Goal: Task Accomplishment & Management: Manage account settings

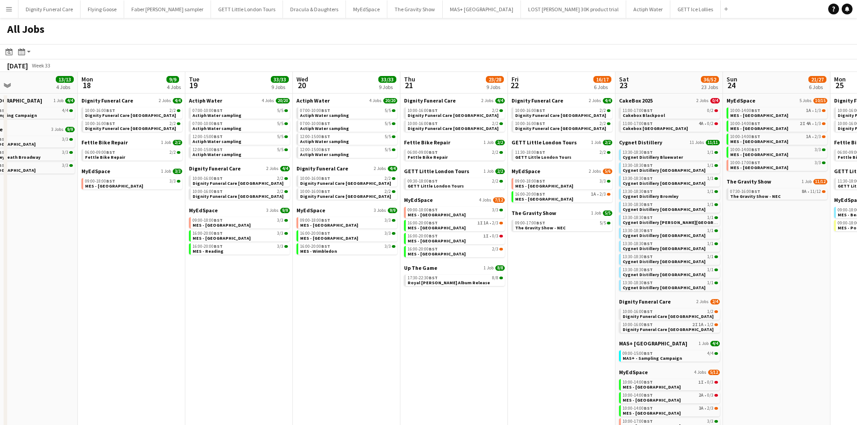
scroll to position [0, 244]
drag, startPoint x: 296, startPoint y: 268, endPoint x: 346, endPoint y: 266, distance: 49.9
click at [346, 266] on app-calendar-viewport "Fri 15 3/6 2 Jobs Sat 16 30/33 19 Jobs Sun 17 13/13 4 Jobs Mon 18 9/9 4 Jobs Tu…" at bounding box center [428, 328] width 857 height 513
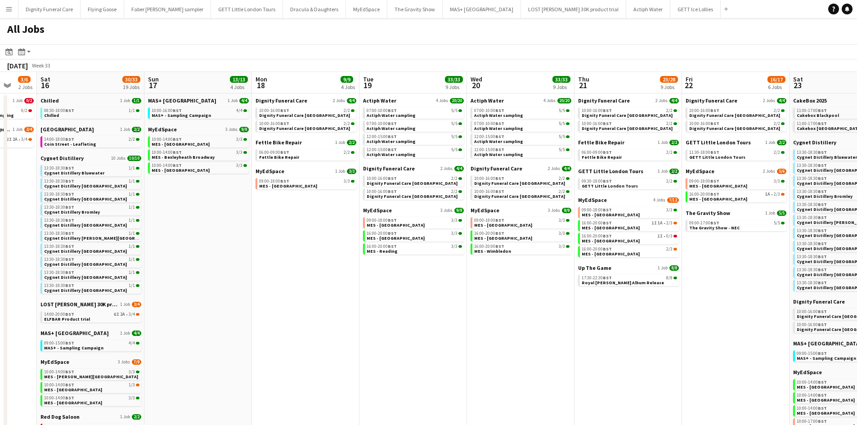
drag, startPoint x: 152, startPoint y: 205, endPoint x: 541, endPoint y: 184, distance: 389.0
click at [541, 184] on app-calendar-viewport "Wed 13 8/8 3 Jobs Thu 14 11/12 4 Jobs Fri 15 3/6 2 Jobs Sat 16 30/33 19 Jobs Su…" at bounding box center [428, 328] width 857 height 513
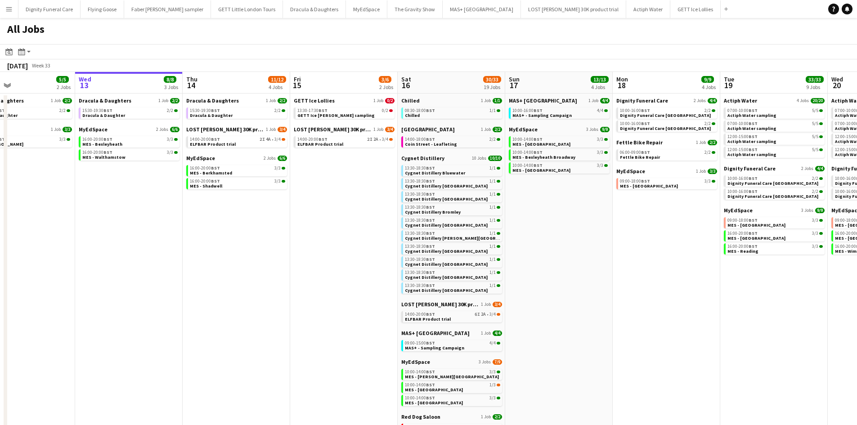
drag, startPoint x: 188, startPoint y: 175, endPoint x: 337, endPoint y: 176, distance: 148.8
click at [337, 176] on app-calendar-viewport "Sun 10 15/18 7 Jobs Mon 11 Tue 12 5/5 2 Jobs Wed 13 8/8 3 Jobs Thu 14 11/12 4 J…" at bounding box center [428, 328] width 857 height 513
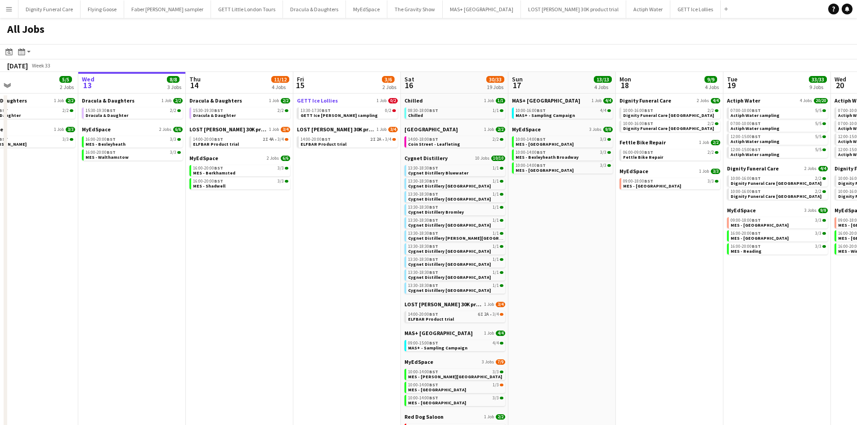
click at [321, 100] on span "GETT Ice Lollies" at bounding box center [317, 100] width 41 height 7
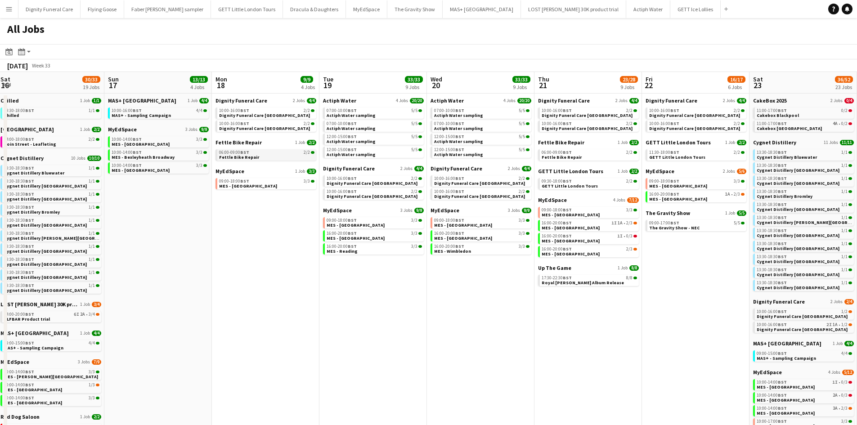
drag, startPoint x: 565, startPoint y: 187, endPoint x: 70, endPoint y: 160, distance: 496.2
click at [55, 161] on app-calendar-viewport "Mon 11 Tue 12 5/5 2 Jobs Wed 13 8/8 3 Jobs Thu 14 11/12 4 Jobs Fri 15 3/6 2 Job…" at bounding box center [428, 328] width 857 height 513
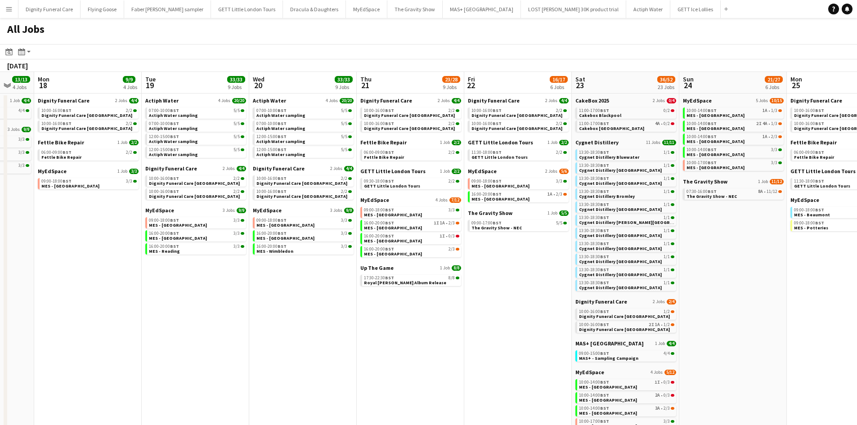
drag, startPoint x: 517, startPoint y: 192, endPoint x: 66, endPoint y: 183, distance: 451.0
click at [61, 186] on app-calendar-viewport "Fri 15 3/6 2 Jobs Sat 16 30/33 19 Jobs Sun 17 13/13 4 Jobs Mon 18 9/9 4 Jobs Tu…" at bounding box center [428, 328] width 857 height 513
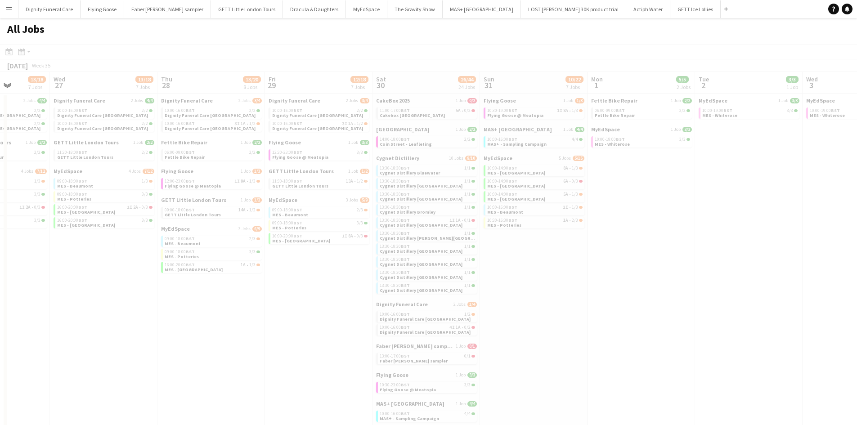
scroll to position [0, 284]
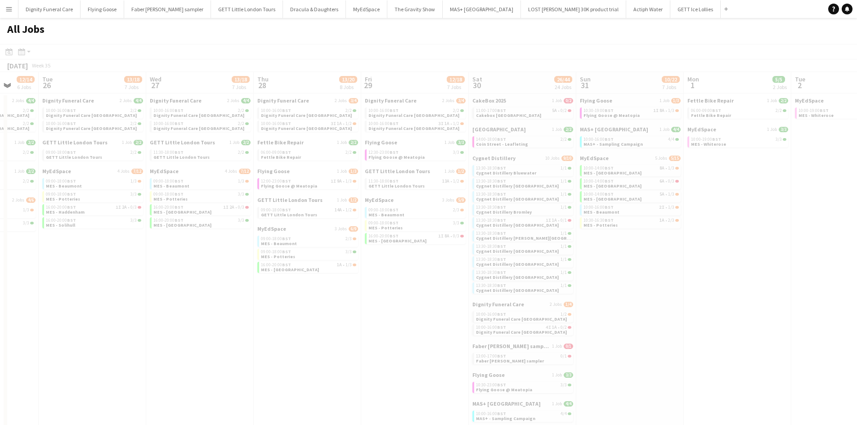
drag, startPoint x: 606, startPoint y: 250, endPoint x: 181, endPoint y: 228, distance: 425.9
click at [152, 225] on app-all-jobs "All Jobs Date picker AUG 2025 AUG 2025 Monday M Tuesday T Wednesday W Thursday …" at bounding box center [428, 301] width 857 height 567
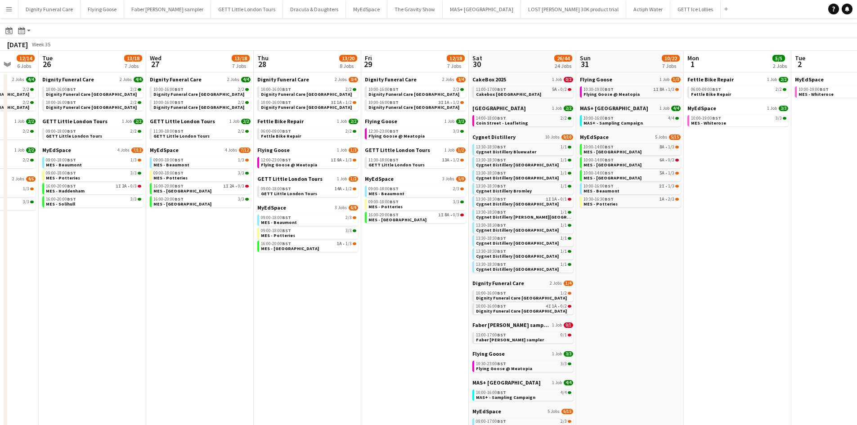
scroll to position [0, 0]
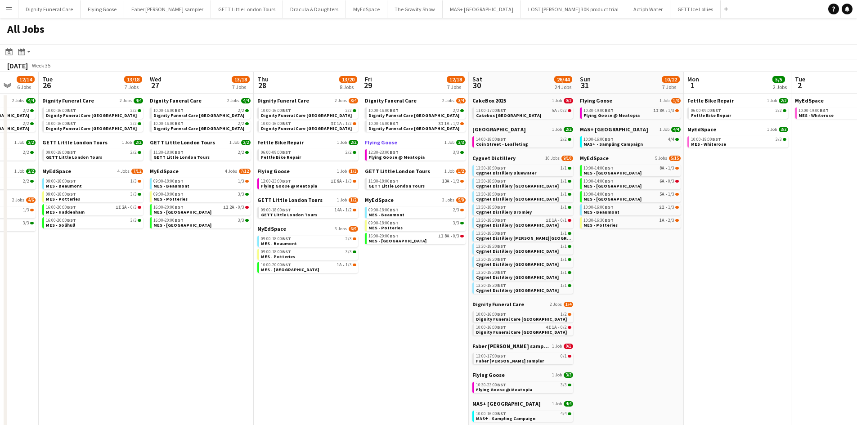
click at [384, 143] on span "Flying Goose" at bounding box center [381, 142] width 32 height 7
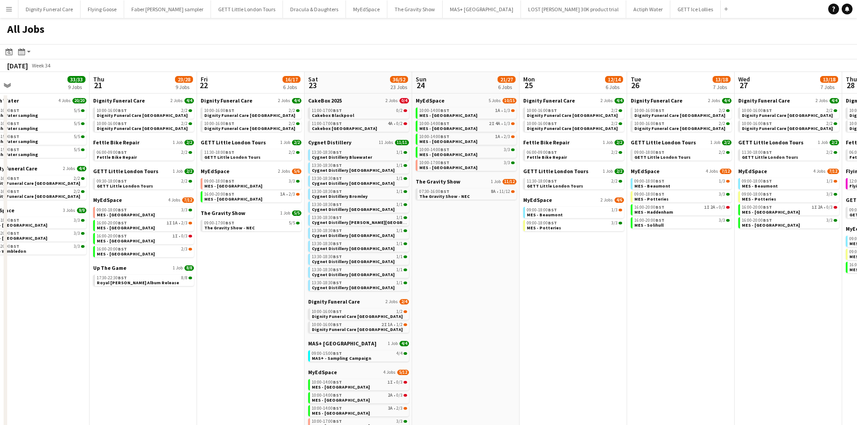
drag, startPoint x: 238, startPoint y: 285, endPoint x: 830, endPoint y: 280, distance: 591.7
click at [830, 280] on app-calendar-viewport "Mon 18 9/9 4 Jobs Tue 19 33/33 9 Jobs Wed 20 33/33 9 Jobs Thu 21 23/28 9 Jobs F…" at bounding box center [428, 328] width 857 height 513
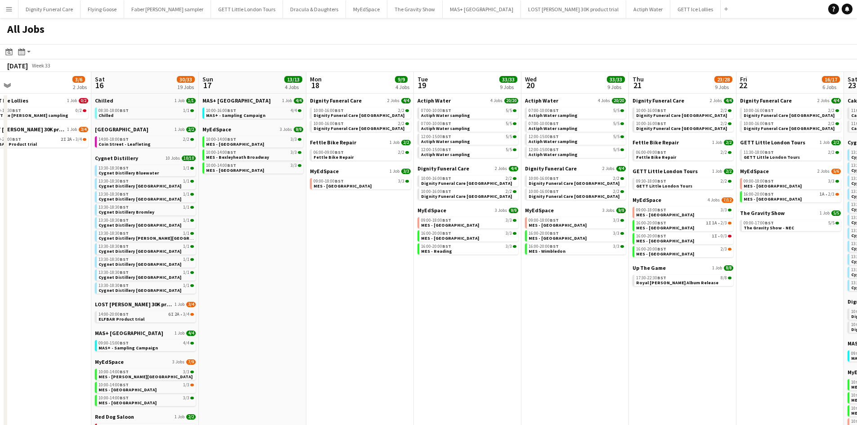
drag, startPoint x: 546, startPoint y: 235, endPoint x: 723, endPoint y: 223, distance: 177.1
click at [723, 223] on app-calendar-viewport "Wed 13 8/8 3 Jobs Thu 14 11/12 4 Jobs Fri 15 3/6 2 Jobs Sat 16 30/33 19 Jobs Su…" at bounding box center [428, 328] width 857 height 513
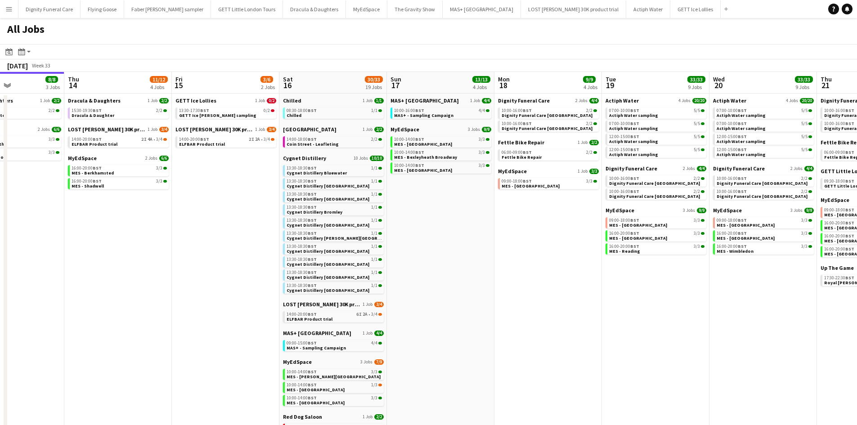
drag, startPoint x: 321, startPoint y: 295, endPoint x: 499, endPoint y: 268, distance: 180.2
click at [501, 268] on app-calendar-viewport "Mon 11 Tue 12 5/5 2 Jobs Wed 13 8/8 3 Jobs Thu 14 11/12 4 Jobs Fri 15 3/6 2 Job…" at bounding box center [428, 328] width 857 height 513
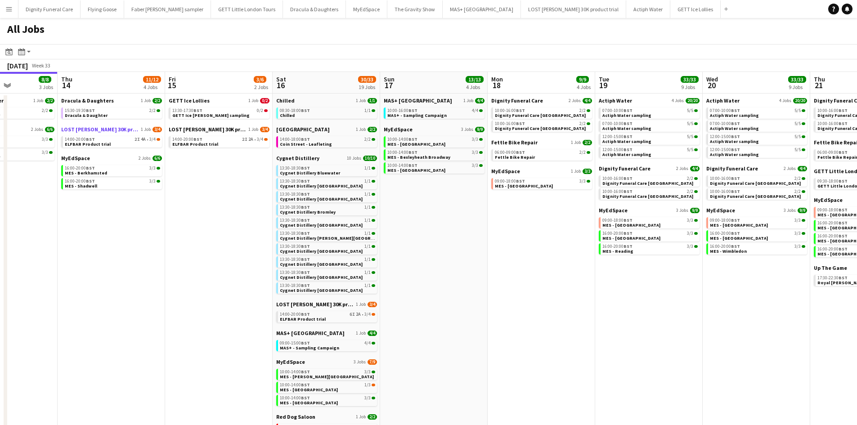
click at [93, 126] on span "LOST [PERSON_NAME] 30K product trial" at bounding box center [100, 129] width 78 height 7
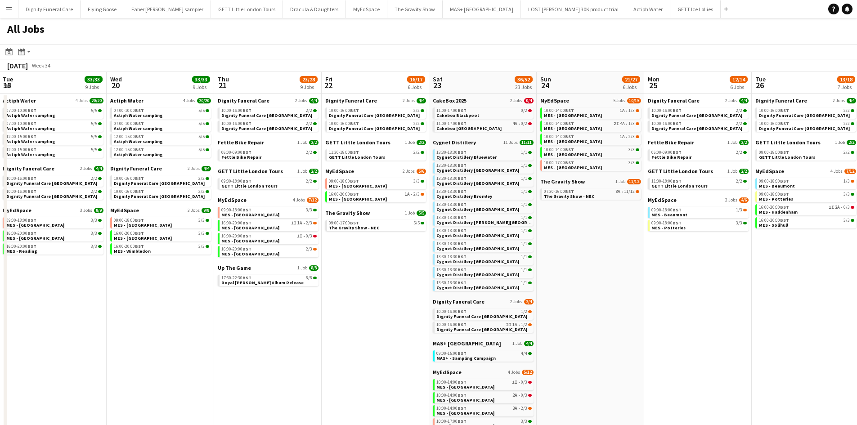
drag, startPoint x: 674, startPoint y: 257, endPoint x: 88, endPoint y: 242, distance: 586.5
click at [84, 242] on app-calendar-viewport "Sat 16 30/33 19 Jobs Sun 17 13/13 4 Jobs Mon 18 9/9 4 Jobs Tue 19 33/33 9 Jobs …" at bounding box center [428, 328] width 857 height 513
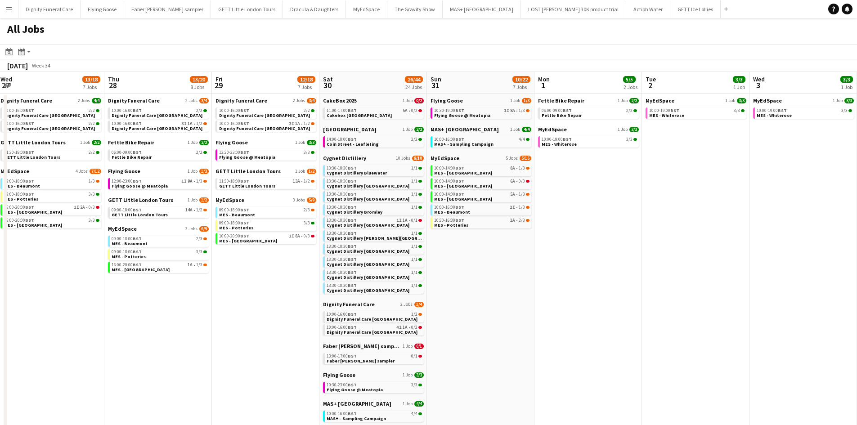
drag, startPoint x: 694, startPoint y: 281, endPoint x: 61, endPoint y: 259, distance: 633.9
click at [61, 259] on app-calendar-viewport "Fri 22 16/17 6 Jobs Sat 23 36/52 23 Jobs Sun 24 21/27 6 Jobs Mon 25 12/14 6 Job…" at bounding box center [428, 328] width 857 height 513
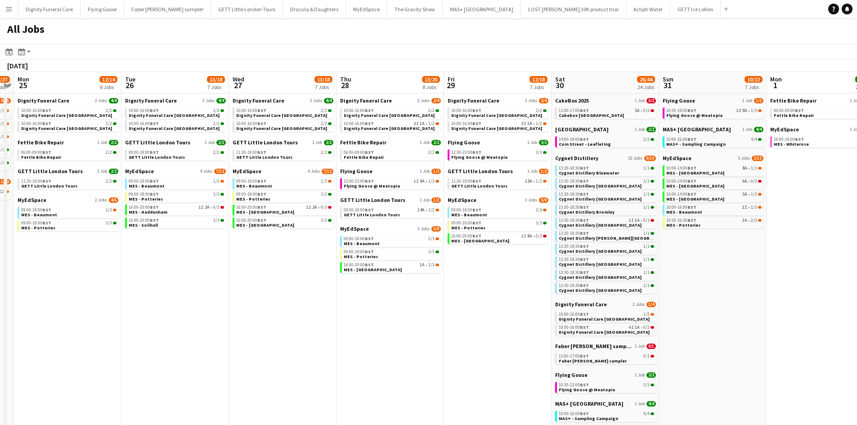
scroll to position [0, 216]
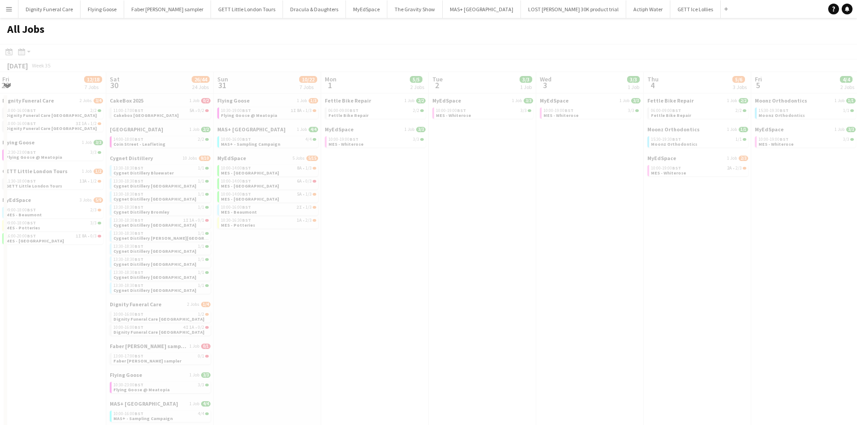
drag, startPoint x: 290, startPoint y: 278, endPoint x: 209, endPoint y: 272, distance: 81.6
click at [9, 271] on app-all-jobs "All Jobs Date picker AUG 2025 AUG 2025 Monday M Tuesday T Wednesday W Thursday …" at bounding box center [428, 301] width 857 height 567
drag, startPoint x: 504, startPoint y: 234, endPoint x: 556, endPoint y: 222, distance: 53.0
click at [556, 222] on div at bounding box center [428, 327] width 857 height 567
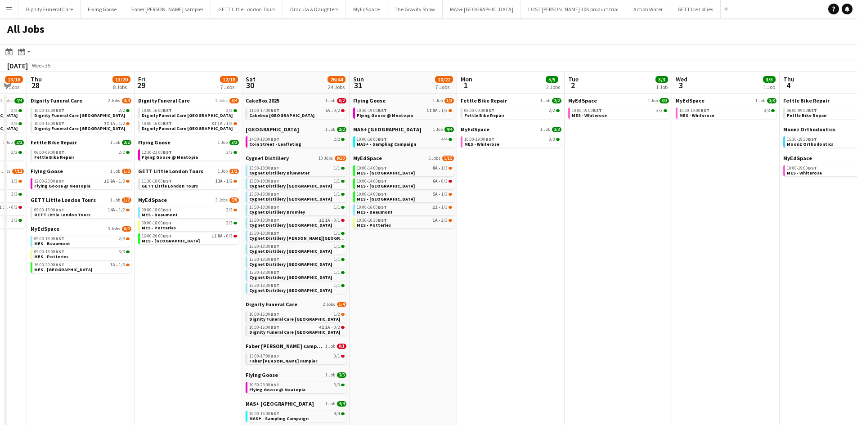
drag, startPoint x: 423, startPoint y: 296, endPoint x: 656, endPoint y: 294, distance: 233.8
click at [656, 294] on app-calendar-viewport "Tue 26 13/18 7 Jobs Wed 27 13/18 7 Jobs Thu 28 13/20 8 Jobs Fri 29 12/18 7 Jobs…" at bounding box center [428, 328] width 857 height 513
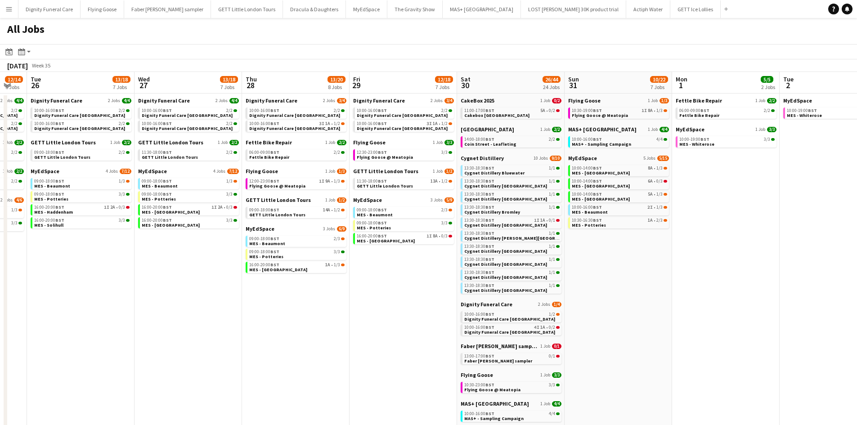
scroll to position [0, 273]
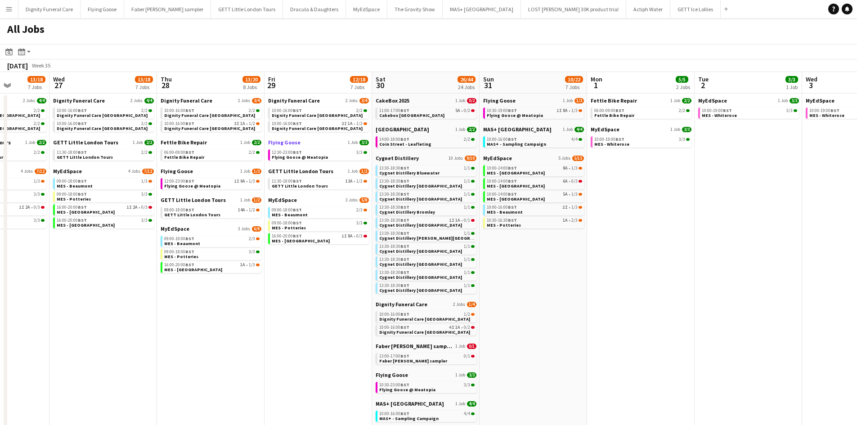
click at [284, 142] on span "Flying Goose" at bounding box center [284, 142] width 32 height 7
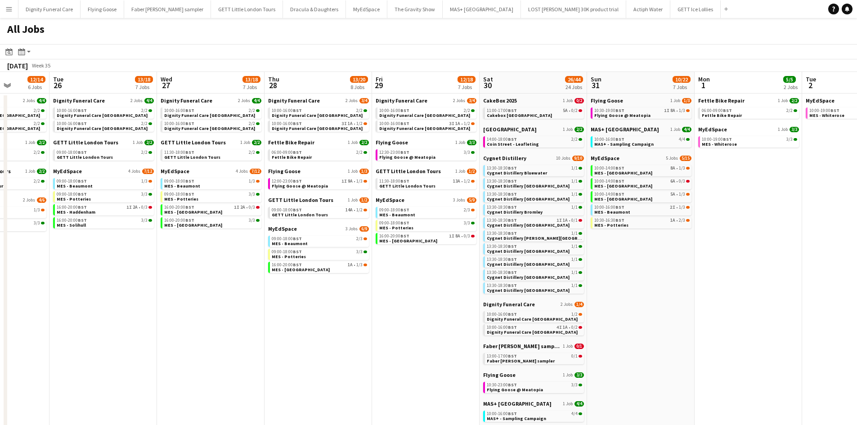
click at [375, 251] on app-calendar-viewport "Sat 23 36/52 23 Jobs Sun 24 21/27 6 Jobs Mon 25 12/14 6 Jobs Tue 26 13/18 7 Job…" at bounding box center [428, 328] width 857 height 513
click at [295, 166] on div "Fettle Bike Repair 1 Job 2/2 06:00-09:00 BST 2/2 Fettle Bike Repair" at bounding box center [319, 153] width 101 height 29
click at [290, 170] on span "Flying Goose" at bounding box center [285, 171] width 32 height 7
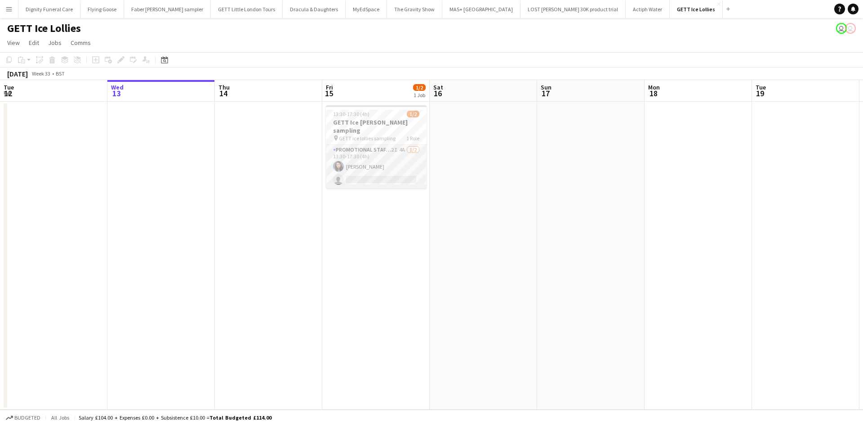
click at [366, 156] on app-card-role "Promotional Staffing (Sampling Staff) 2I 4A 1/2 13:30-17:30 (4h) Lucie Dolezal …" at bounding box center [376, 167] width 101 height 44
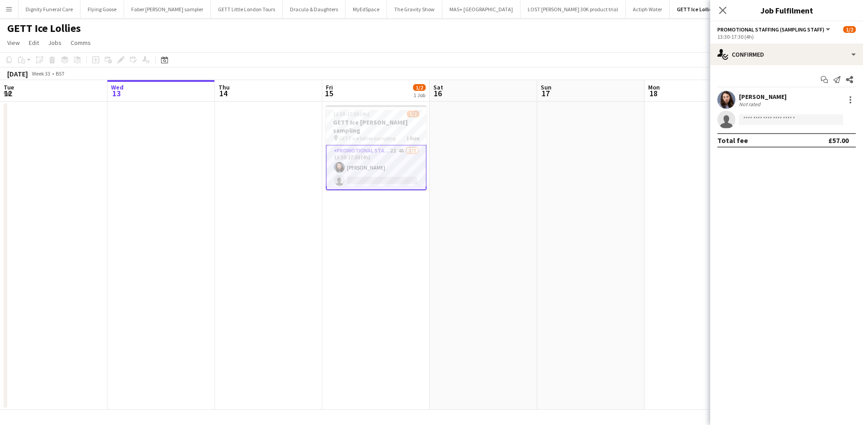
click at [750, 98] on div "[PERSON_NAME]" at bounding box center [763, 97] width 48 height 8
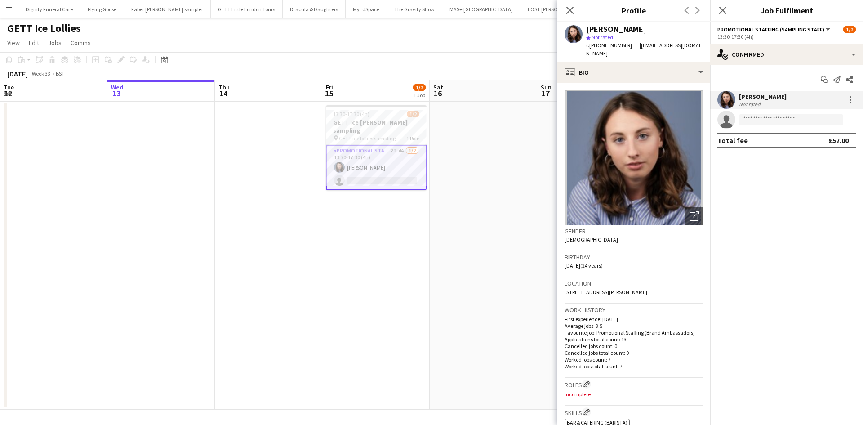
click at [395, 168] on app-card-role "Promotional Staffing (Sampling Staff) 2I 4A 1/2 13:30-17:30 (4h) Lucie Dolezal …" at bounding box center [376, 167] width 101 height 45
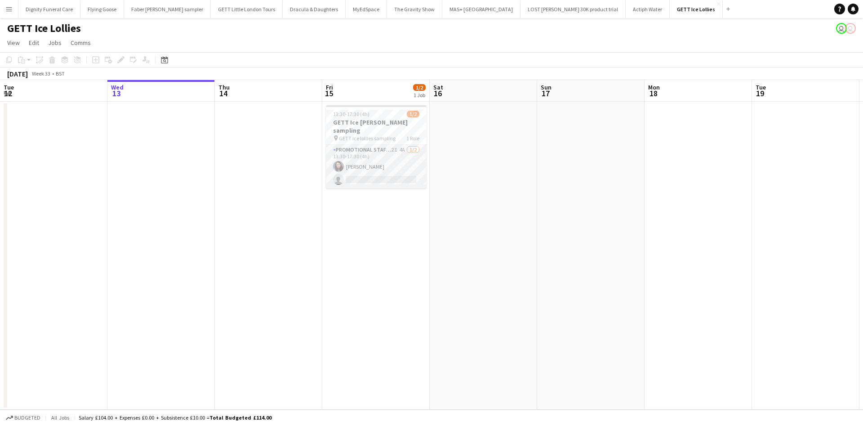
click at [390, 170] on app-card-role "Promotional Staffing (Sampling Staff) 2I 4A 1/2 13:30-17:30 (4h) Lucie Dolezal …" at bounding box center [376, 167] width 101 height 44
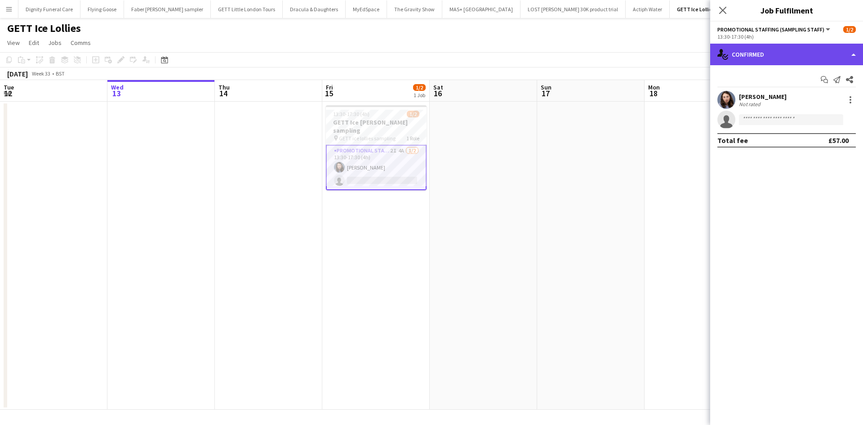
click at [801, 51] on div "single-neutral-actions-check-2 Confirmed" at bounding box center [786, 55] width 153 height 22
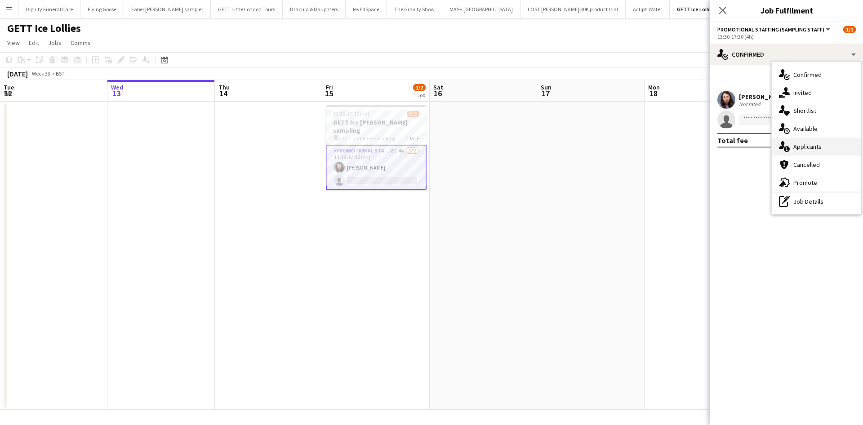
click at [804, 150] on div "single-neutral-actions-information Applicants" at bounding box center [816, 147] width 89 height 18
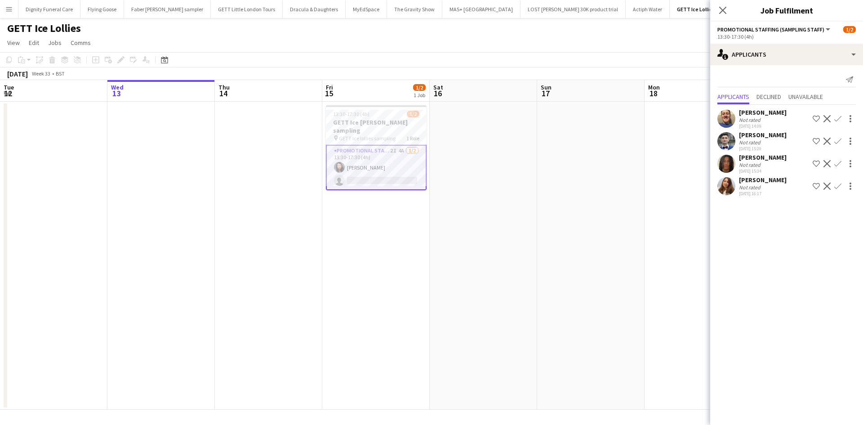
click at [361, 158] on app-card-role "Promotional Staffing (Sampling Staff) 2I 4A 1/2 13:30-17:30 (4h) Lucie Dolezal …" at bounding box center [376, 167] width 101 height 45
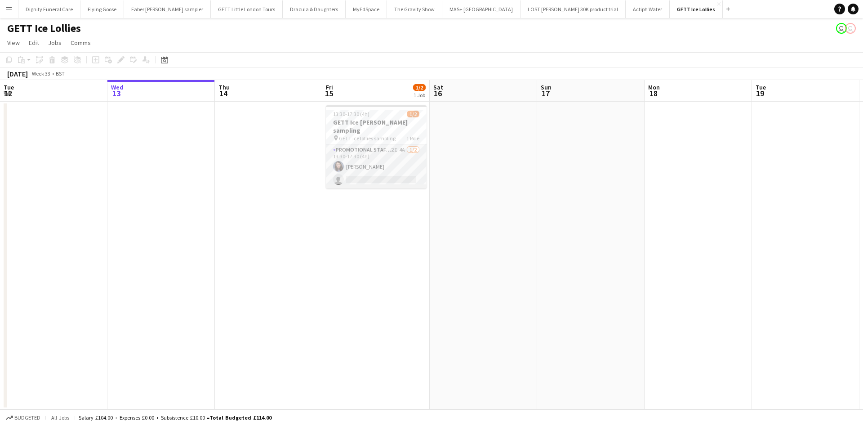
click at [348, 157] on app-card-role "Promotional Staffing (Sampling Staff) 2I 4A 1/2 13:30-17:30 (4h) Lucie Dolezal …" at bounding box center [376, 167] width 101 height 44
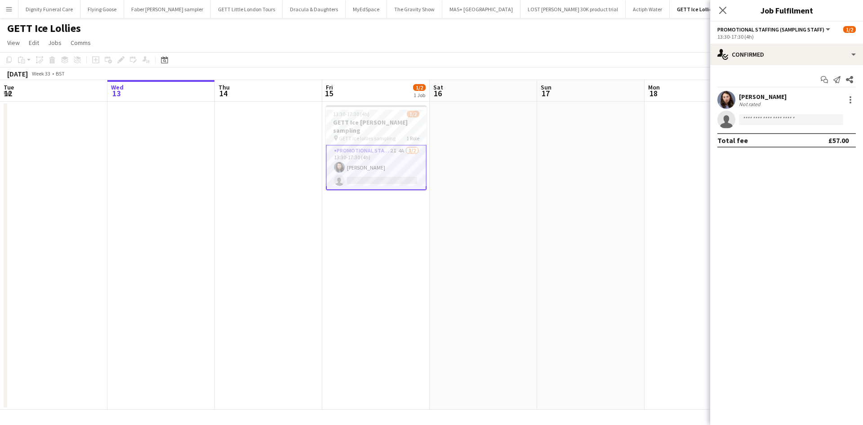
click at [761, 97] on div "[PERSON_NAME]" at bounding box center [763, 97] width 48 height 8
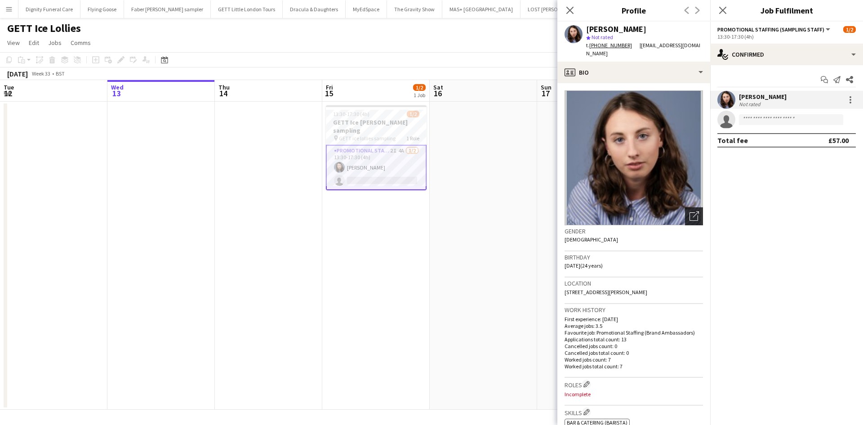
click at [690, 211] on icon "Open photos pop-in" at bounding box center [694, 215] width 9 height 9
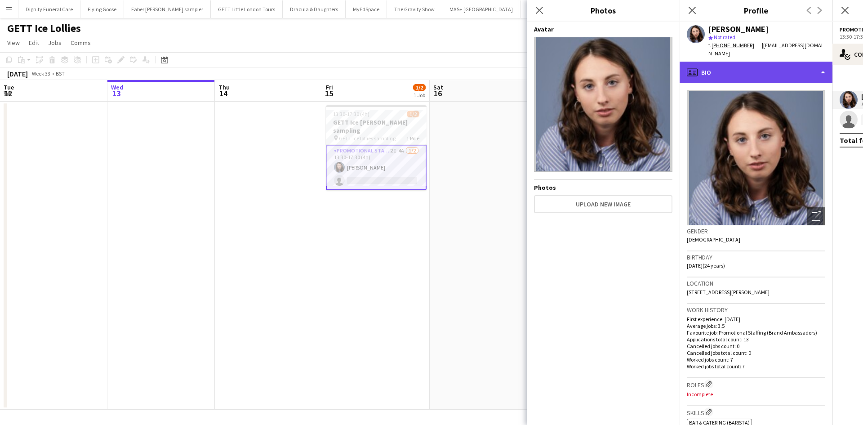
click at [733, 62] on div "profile Bio" at bounding box center [756, 73] width 153 height 22
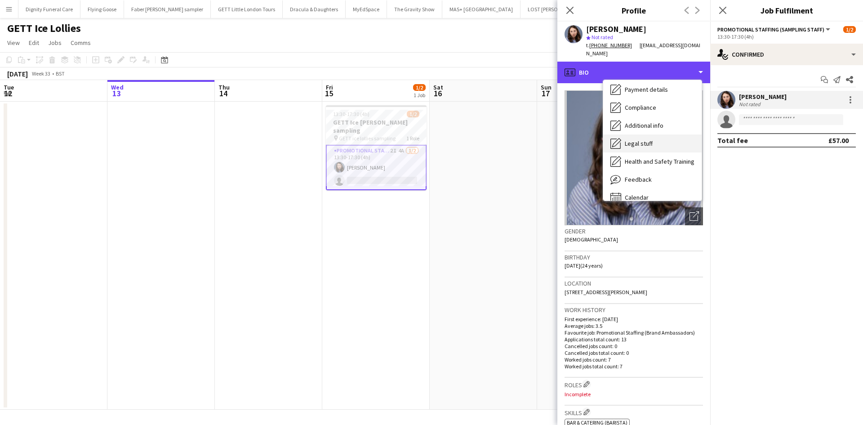
scroll to position [120, 0]
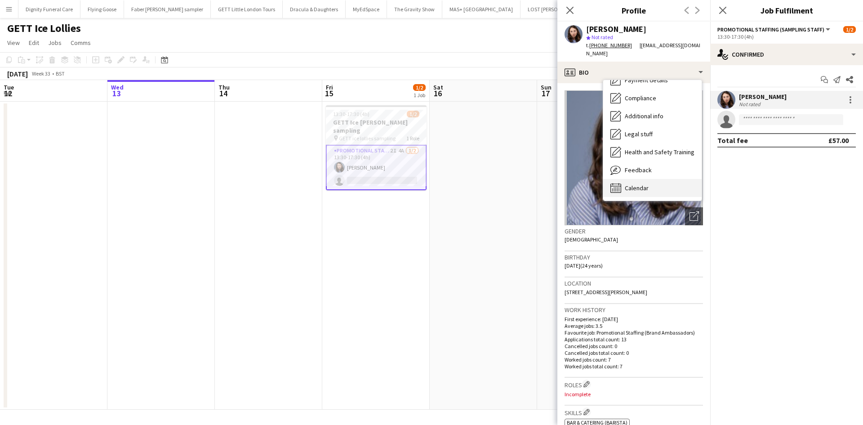
click at [644, 184] on span "Calendar" at bounding box center [637, 188] width 24 height 8
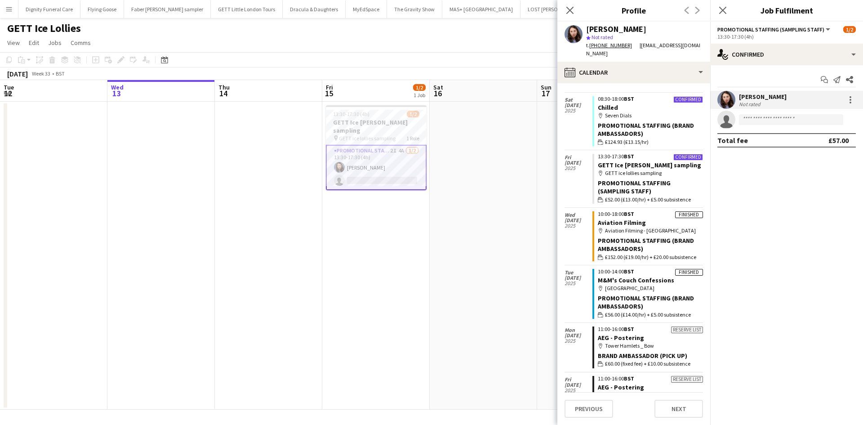
scroll to position [315, 0]
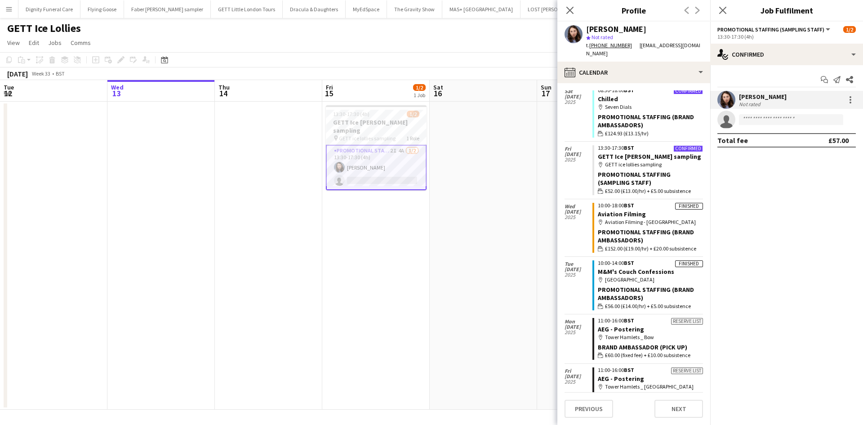
click at [413, 248] on app-date-cell "13:30-17:30 (4h) 1/2 GETT Ice lollie sampling pin GETT ice lollies sampling 1 R…" at bounding box center [375, 256] width 107 height 308
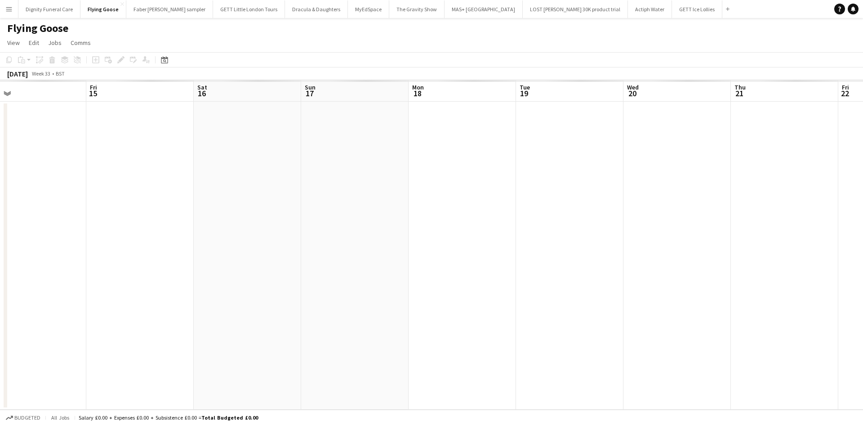
drag, startPoint x: 388, startPoint y: 227, endPoint x: -24, endPoint y: 202, distance: 413.1
click at [0, 202] on html "Menu Boards Boards Boards All jobs Status Workforce Workforce My Workforce Recr…" at bounding box center [431, 212] width 863 height 425
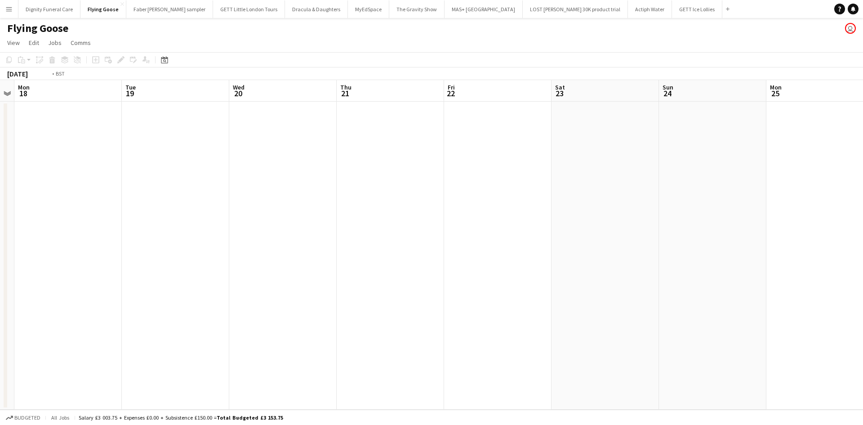
drag, startPoint x: 509, startPoint y: 257, endPoint x: 255, endPoint y: 231, distance: 254.5
click at [108, 217] on app-calendar-viewport "Thu 14 Fri 15 Sat 16 Sun 17 Mon 18 Tue 19 Wed 20 Thu 21 Fri 22 Sat 23 Sun 24 Mo…" at bounding box center [431, 245] width 863 height 330
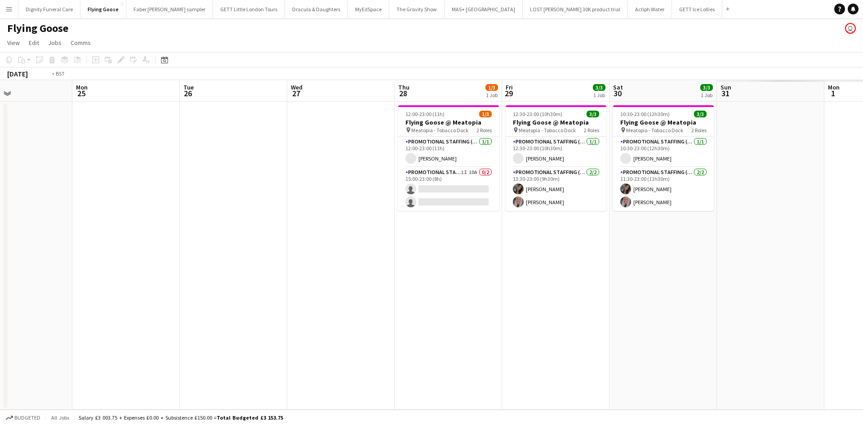
drag, startPoint x: 692, startPoint y: 287, endPoint x: 285, endPoint y: 266, distance: 407.5
click at [252, 261] on app-calendar-viewport "Tue 19 Wed 20 Thu 21 Fri 22 Sat 23 Sun 24 Mon 25 Tue 26 Wed 27 Thu 28 1/3 1 Job…" at bounding box center [431, 245] width 863 height 330
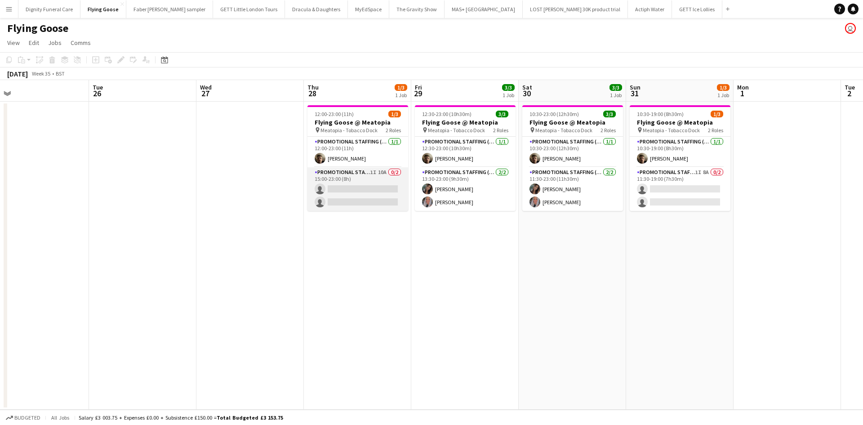
click at [364, 188] on app-card-role "Promotional Staffing (Brand Ambassadors) 1I 10A 0/2 15:00-23:00 (8h) single-neu…" at bounding box center [358, 189] width 101 height 44
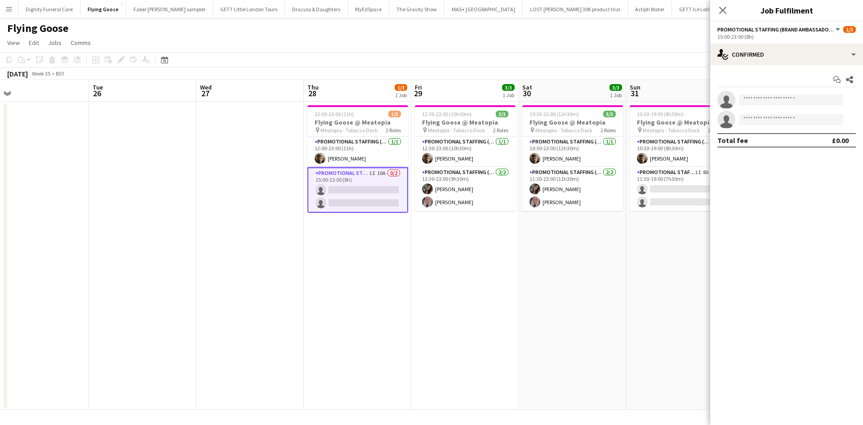
click at [490, 274] on app-date-cell "12:30-23:00 (10h30m) 3/3 Flying Goose @ Meatopia pin Meatopia - Tobacco Dock 2 …" at bounding box center [464, 256] width 107 height 308
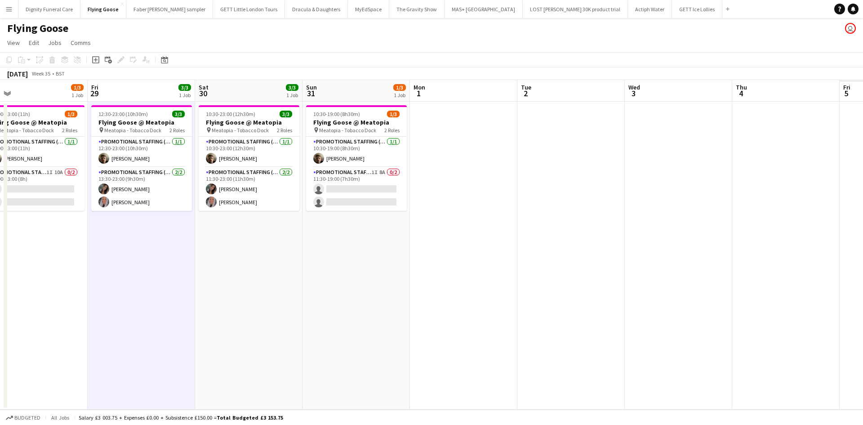
drag, startPoint x: 589, startPoint y: 268, endPoint x: 466, endPoint y: 268, distance: 122.7
click at [466, 268] on app-calendar-viewport "Sun 24 Mon 25 Tue 26 Wed 27 Thu 28 1/3 1 Job Fri 29 3/3 1 Job Sat 30 3/3 1 Job …" at bounding box center [431, 245] width 863 height 330
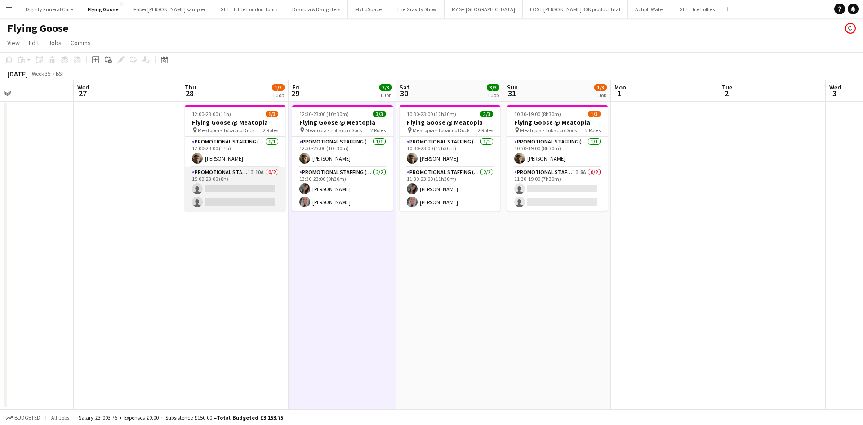
click at [244, 188] on app-card-role "Promotional Staffing (Brand Ambassadors) 1I 10A 0/2 15:00-23:00 (8h) single-neu…" at bounding box center [235, 189] width 101 height 44
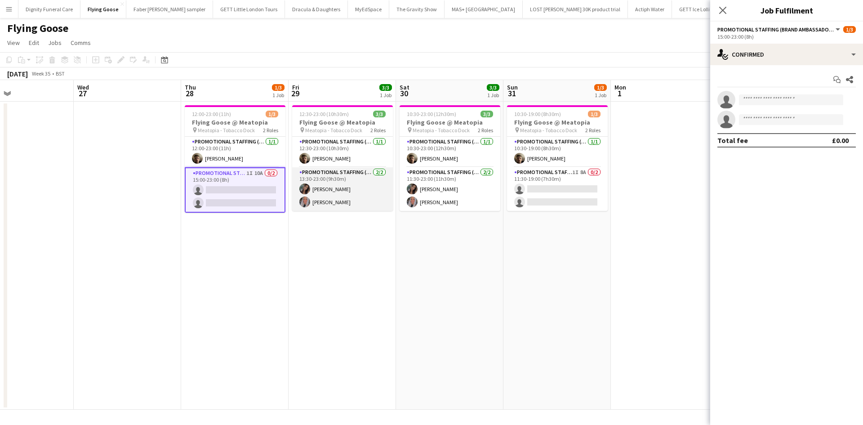
click at [331, 198] on app-card-role "Promotional Staffing (Brand Ambassadors) 2/2 13:30-23:00 (9h30m) Mariia Koptiev…" at bounding box center [342, 189] width 101 height 44
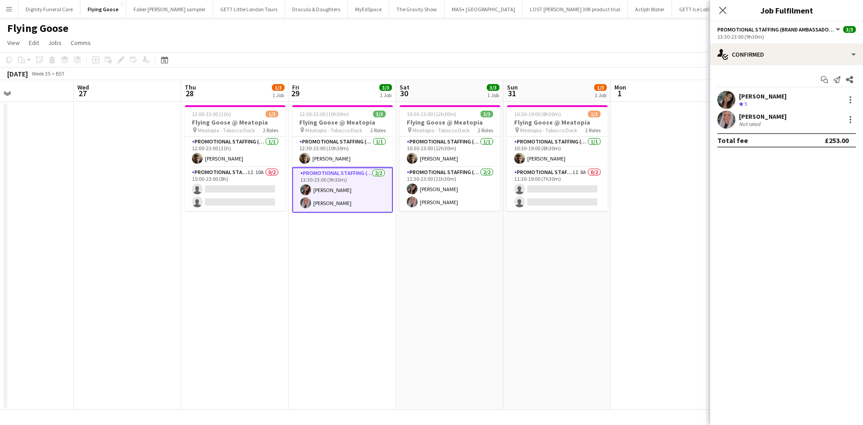
click at [756, 116] on div "[PERSON_NAME]" at bounding box center [763, 116] width 48 height 8
click at [759, 118] on div "[PERSON_NAME]" at bounding box center [763, 116] width 48 height 8
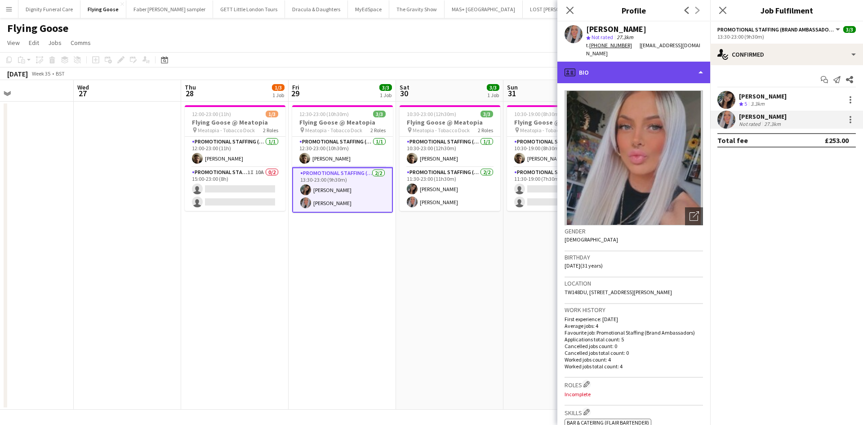
click at [636, 62] on div "profile Bio" at bounding box center [634, 73] width 153 height 22
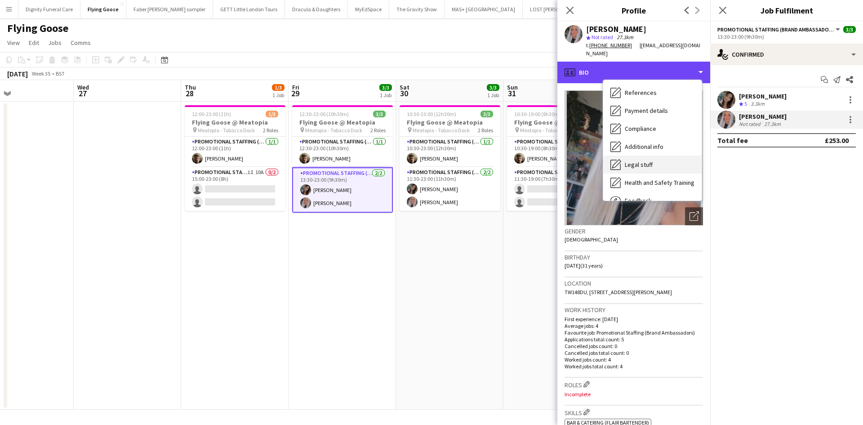
scroll to position [120, 0]
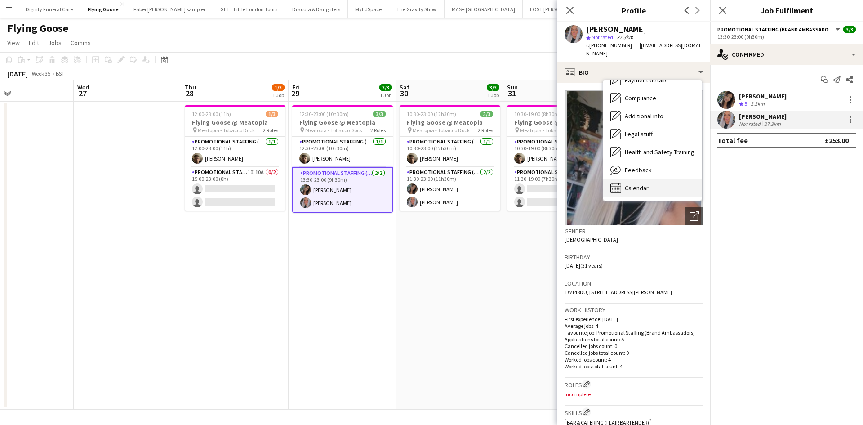
click at [632, 184] on span "Calendar" at bounding box center [637, 188] width 24 height 8
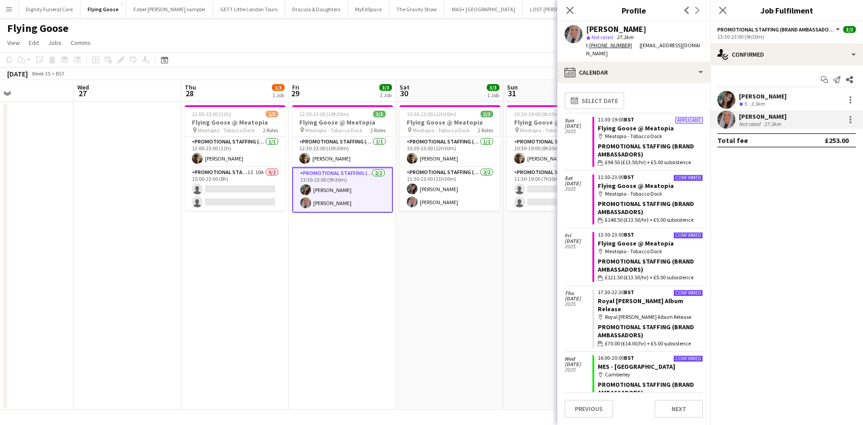
scroll to position [0, 0]
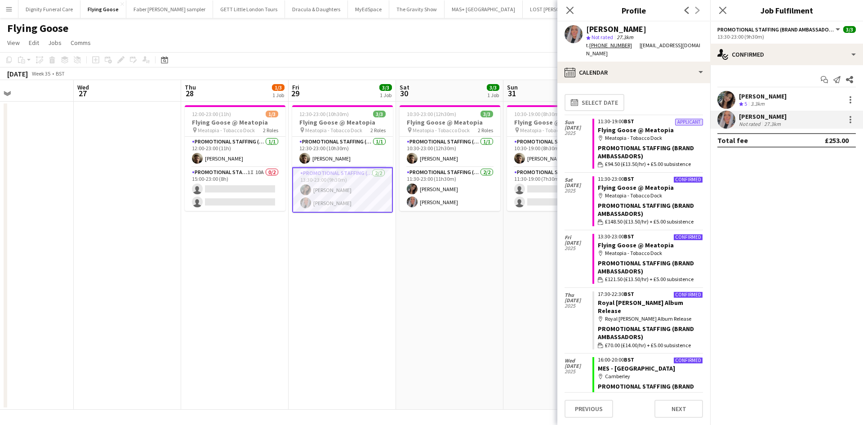
click at [756, 118] on div "[PERSON_NAME]" at bounding box center [763, 116] width 48 height 8
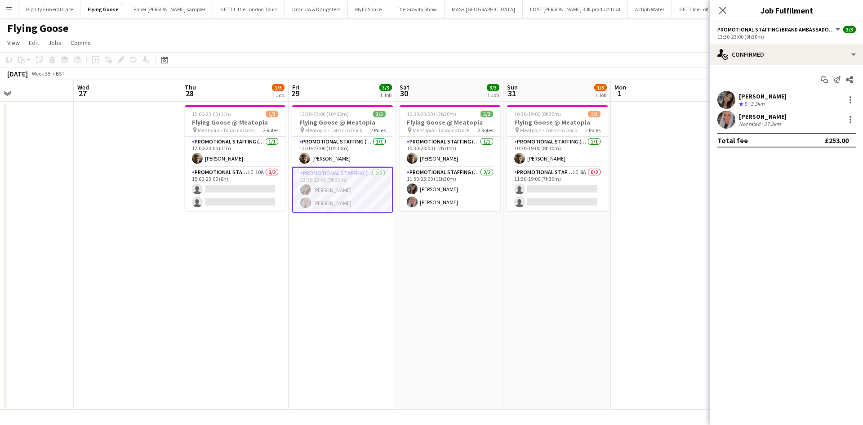
click at [754, 117] on div "[PERSON_NAME]" at bounding box center [763, 116] width 48 height 8
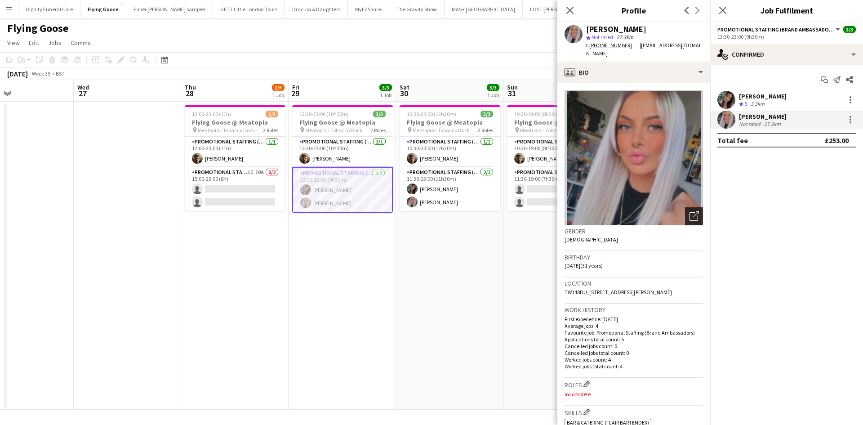
click at [690, 211] on icon "Open photos pop-in" at bounding box center [694, 215] width 9 height 9
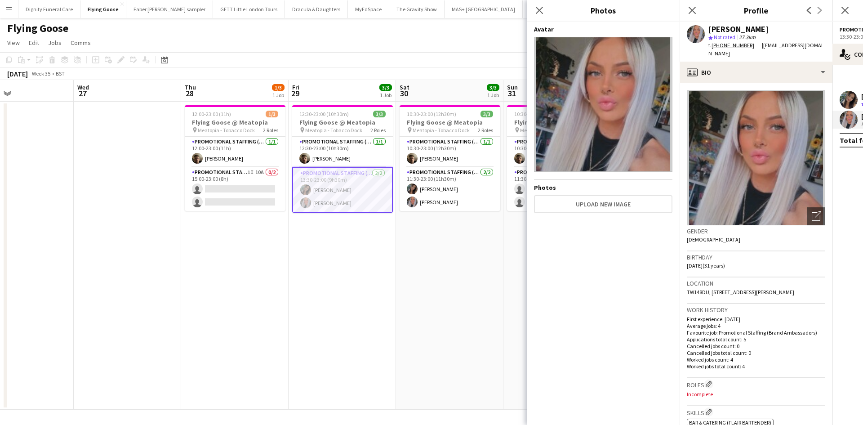
click at [364, 281] on app-date-cell "12:30-23:00 (10h30m) 3/3 Flying Goose @ Meatopia pin Meatopia - Tobacco Dock 2 …" at bounding box center [342, 256] width 107 height 308
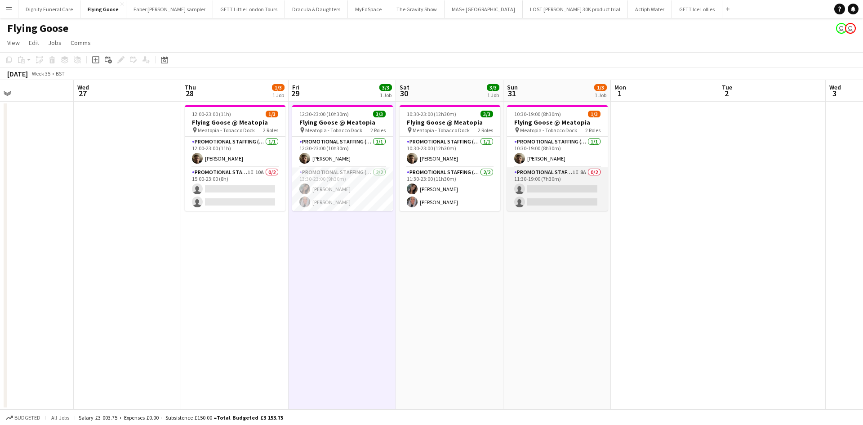
click at [576, 192] on app-card-role "Promotional Staffing (Brand Ambassadors) 1I 8A 0/2 11:30-19:00 (7h30m) single-n…" at bounding box center [557, 189] width 101 height 44
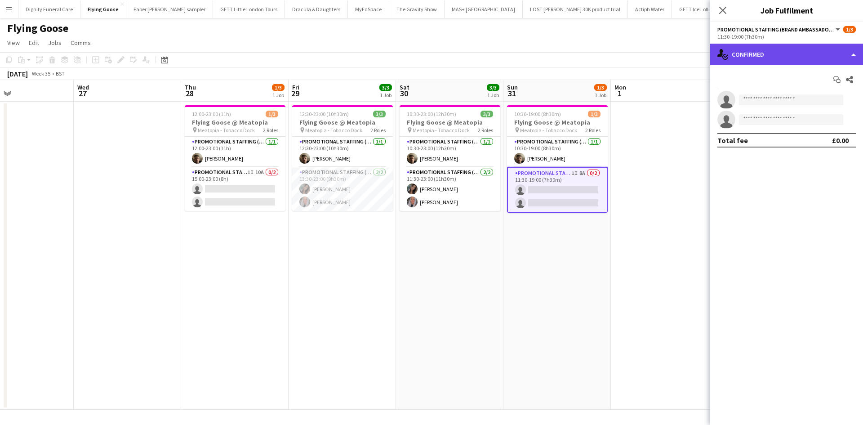
click at [791, 59] on div "single-neutral-actions-check-2 Confirmed" at bounding box center [786, 55] width 153 height 22
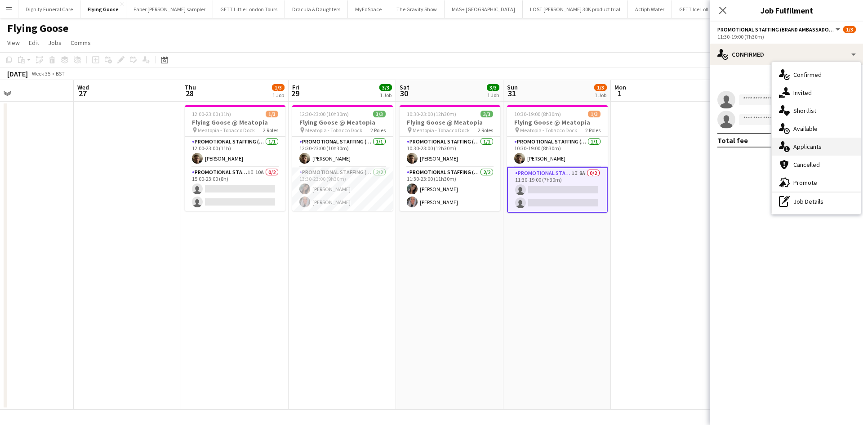
click at [803, 147] on div "single-neutral-actions-information Applicants" at bounding box center [816, 147] width 89 height 18
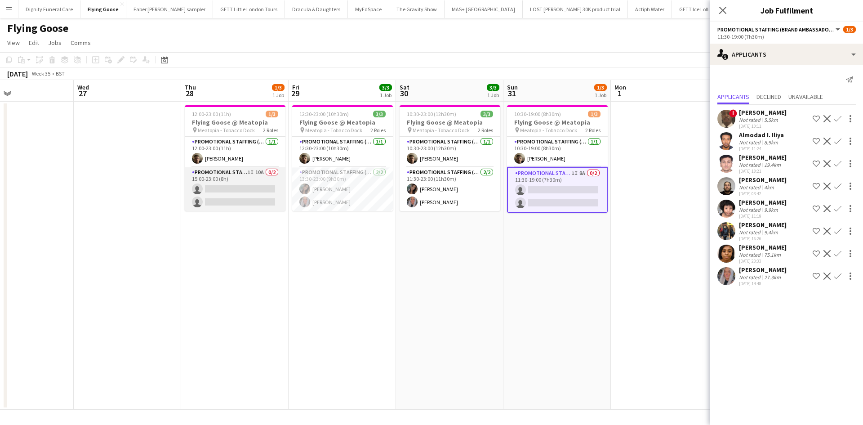
click at [226, 192] on app-card-role "Promotional Staffing (Brand Ambassadors) 1I 10A 0/2 15:00-23:00 (8h) single-neu…" at bounding box center [235, 189] width 101 height 44
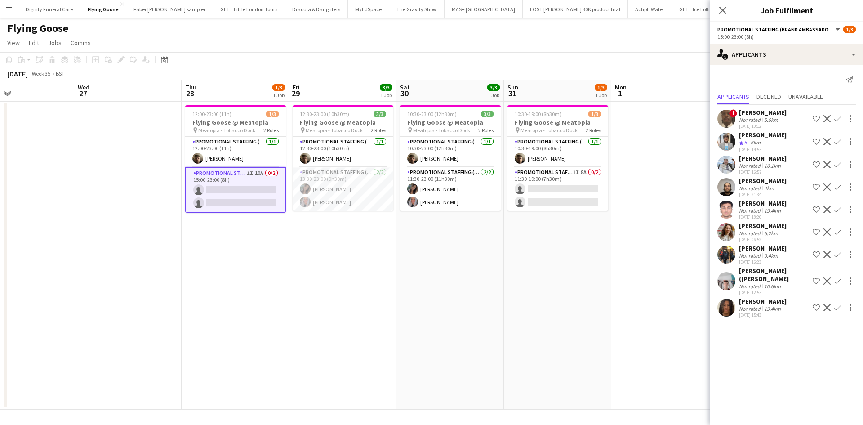
click at [754, 224] on div "[PERSON_NAME]" at bounding box center [763, 226] width 48 height 8
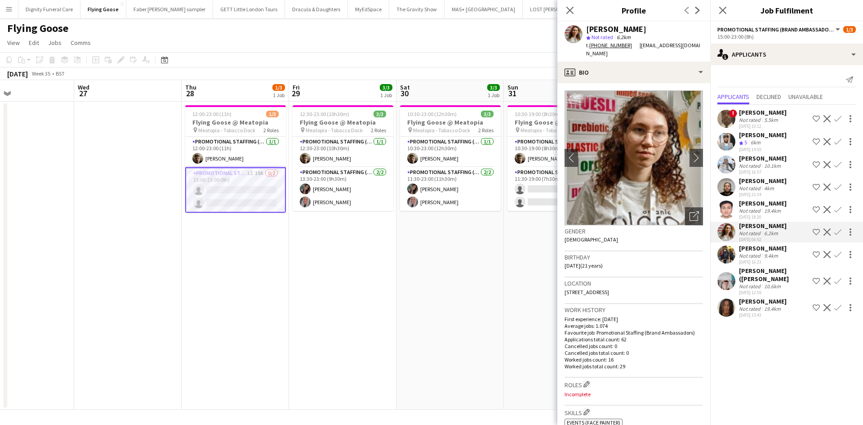
click at [483, 301] on app-date-cell "10:30-23:00 (12h30m) 3/3 Flying Goose @ Meatopia pin Meatopia - Tobacco Dock 2 …" at bounding box center [450, 256] width 107 height 308
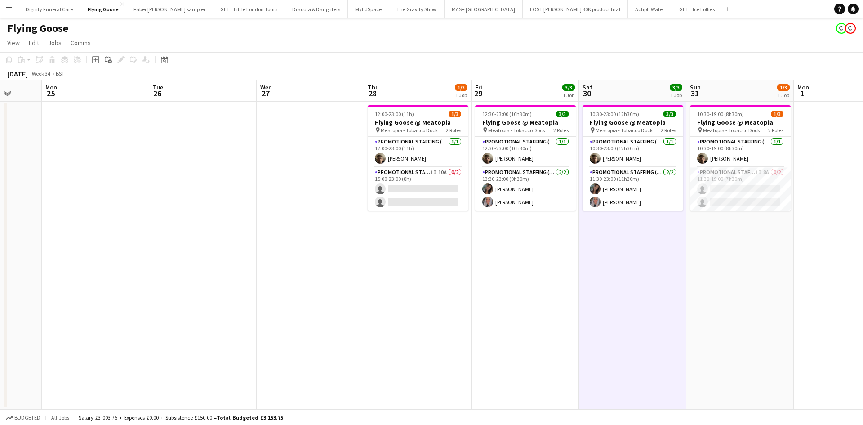
drag, startPoint x: 340, startPoint y: 255, endPoint x: 529, endPoint y: 249, distance: 189.4
click at [529, 249] on app-calendar-viewport "Sat 23 Sun 24 Mon 25 Tue 26 Wed 27 Thu 28 1/3 1 Job Fri 29 3/3 1 Job Sat 30 3/3…" at bounding box center [431, 245] width 863 height 330
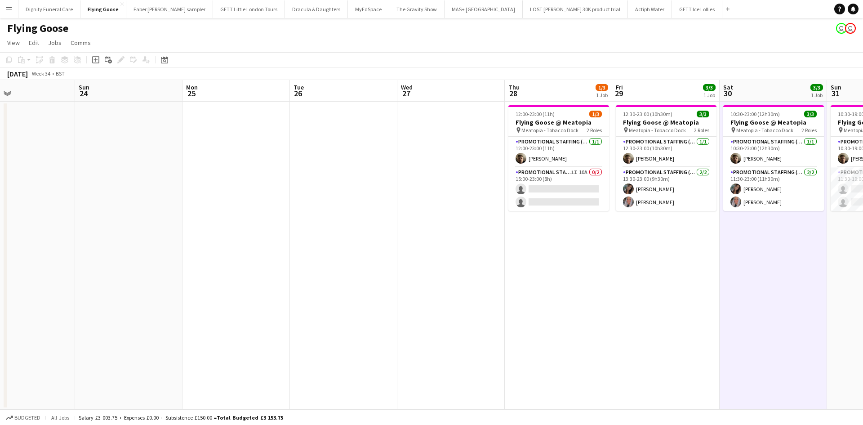
drag, startPoint x: 214, startPoint y: 146, endPoint x: 359, endPoint y: 120, distance: 146.6
click at [359, 120] on app-calendar-viewport "Thu 21 Fri 22 Sat 23 Sun 24 Mon 25 Tue 26 Wed 27 Thu 28 1/3 1 Job Fri 29 3/3 1 …" at bounding box center [431, 245] width 863 height 330
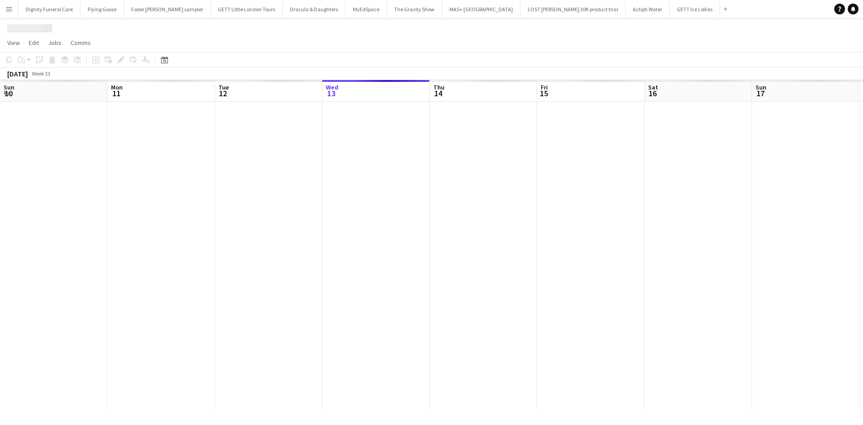
scroll to position [0, 215]
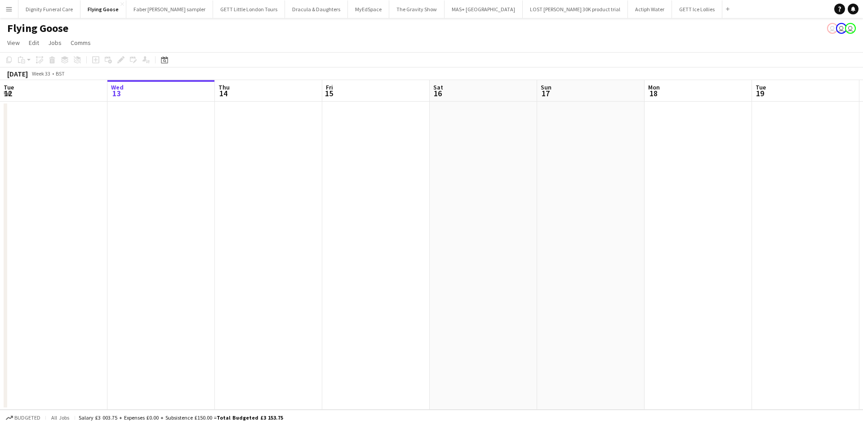
click at [6, 6] on app-icon "Menu" at bounding box center [8, 8] width 7 height 7
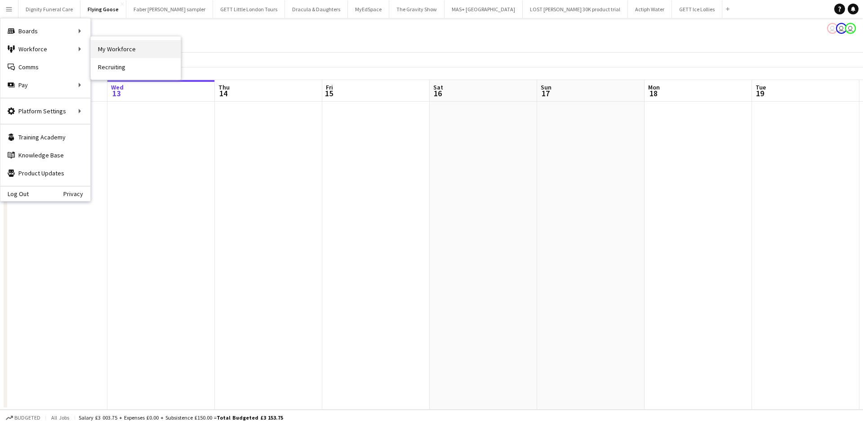
click at [118, 48] on link "My Workforce" at bounding box center [136, 49] width 90 height 18
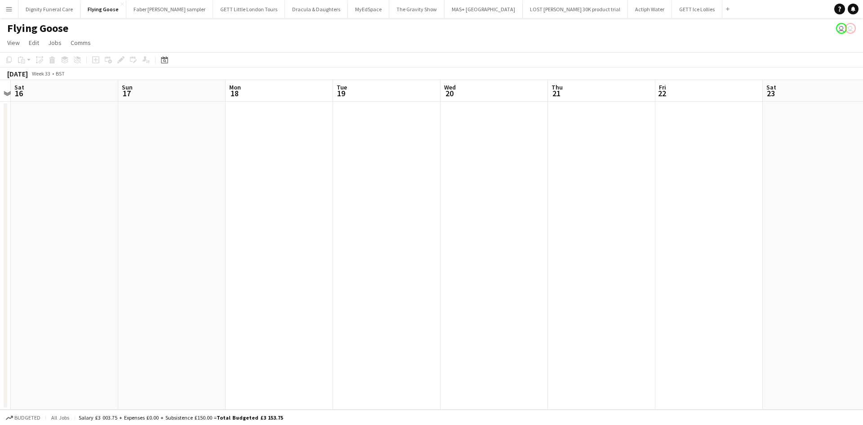
drag, startPoint x: 189, startPoint y: 207, endPoint x: 120, endPoint y: 198, distance: 69.4
click at [98, 202] on app-calendar-viewport "Tue 12 Wed 13 Thu 14 Fri 15 Sat 16 Sun 17 Mon 18 Tue 19 Wed 20 Thu 21 Fri 22 Sa…" at bounding box center [431, 245] width 863 height 330
drag, startPoint x: 164, startPoint y: 201, endPoint x: 152, endPoint y: 187, distance: 17.8
click at [115, 196] on app-calendar-viewport "Tue 12 Wed 13 Thu 14 Fri 15 Sat 16 Sun 17 Mon 18 Tue 19 Wed 20 Thu 21 Fri 22 Sa…" at bounding box center [431, 245] width 863 height 330
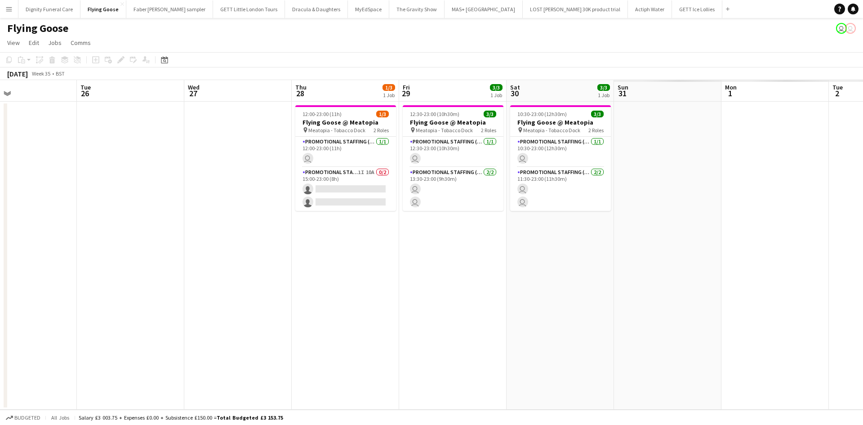
drag, startPoint x: 622, startPoint y: 200, endPoint x: 71, endPoint y: 196, distance: 551.2
click at [64, 199] on app-calendar-viewport "Fri 22 Sat 23 Sun 24 Mon 25 Tue 26 Wed 27 Thu 28 1/3 1 Job Fri 29 3/3 1 Job Sat…" at bounding box center [431, 245] width 863 height 330
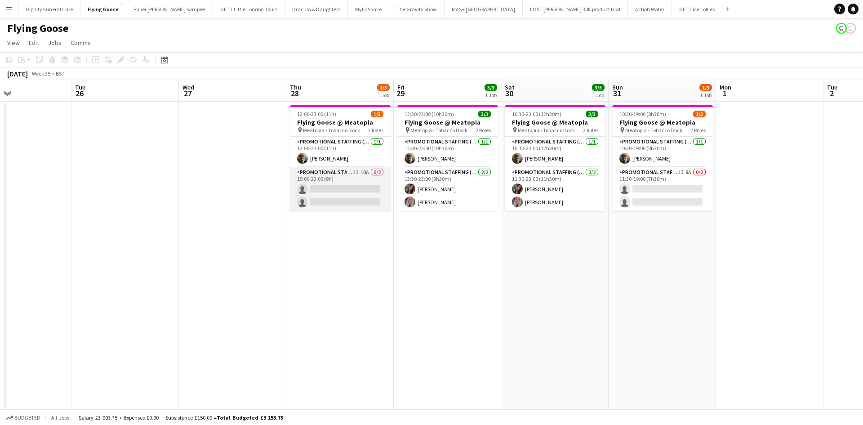
click at [328, 199] on app-card-role "Promotional Staffing (Brand Ambassadors) 1I 10A 0/2 15:00-23:00 (8h) single-neu…" at bounding box center [340, 189] width 101 height 44
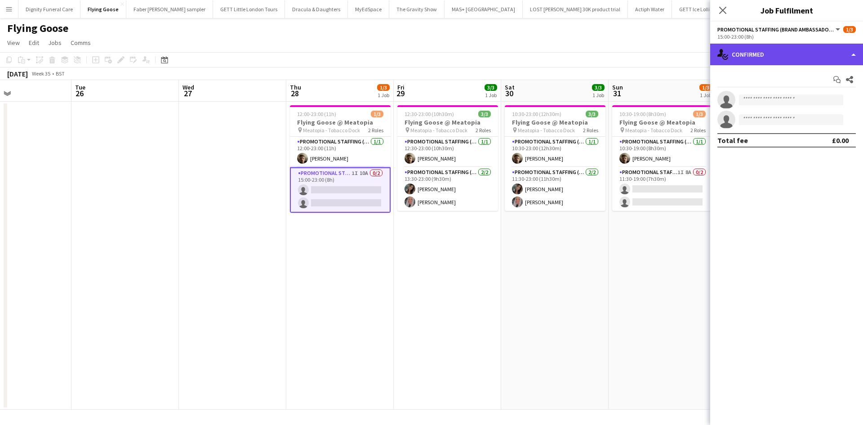
click at [761, 58] on div "single-neutral-actions-check-2 Confirmed" at bounding box center [786, 55] width 153 height 22
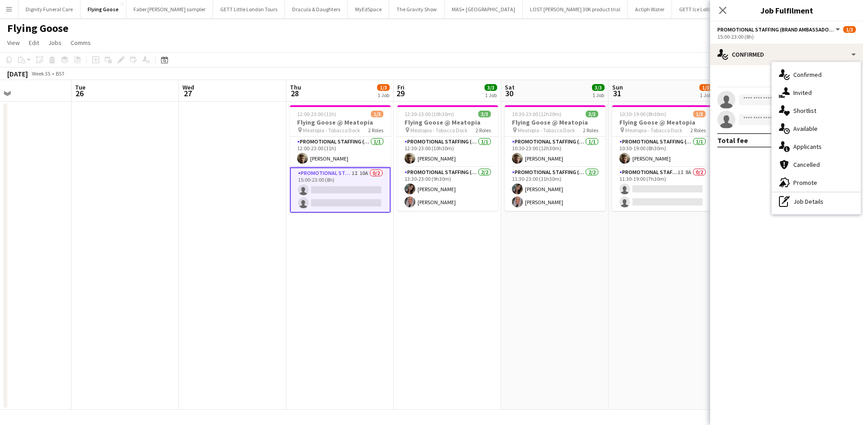
click at [808, 147] on div "single-neutral-actions-information Applicants" at bounding box center [816, 147] width 89 height 18
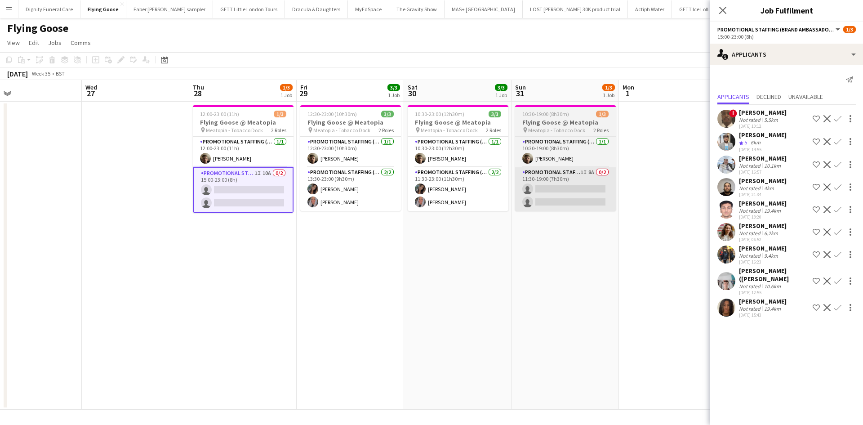
drag, startPoint x: 476, startPoint y: 265, endPoint x: 560, endPoint y: 203, distance: 104.6
click at [457, 264] on app-calendar-viewport "Fri 22 Sat 23 Sun 24 Mon 25 Tue 26 Wed 27 Thu 28 1/3 1 Job Fri 29 3/3 1 Job Sat…" at bounding box center [431, 245] width 863 height 330
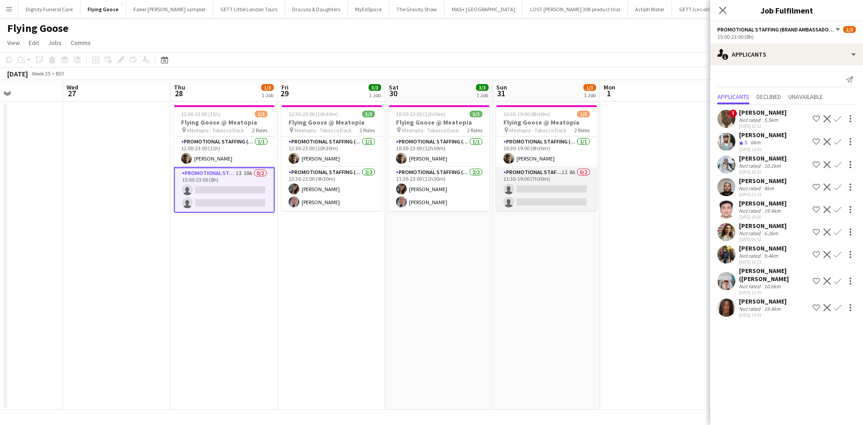
click at [563, 195] on app-card-role "Promotional Staffing (Brand Ambassadors) 1I 8A 0/2 11:30-19:00 (7h30m) single-n…" at bounding box center [546, 189] width 101 height 44
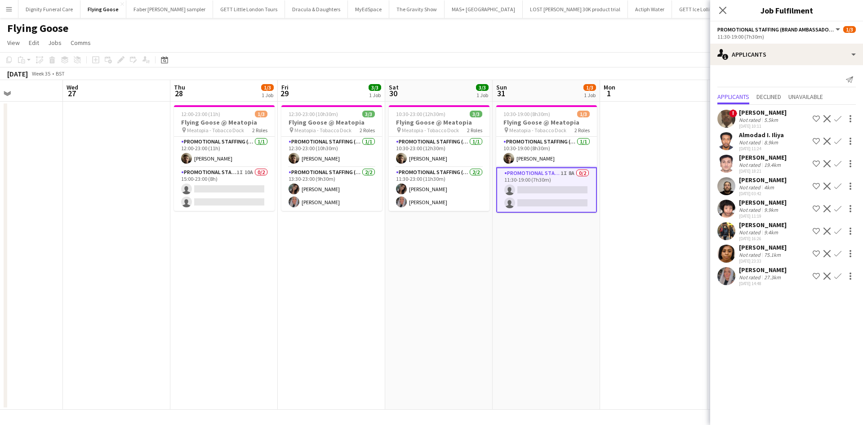
click at [487, 263] on app-date-cell "10:30-23:00 (12h30m) 3/3 Flying Goose @ Meatopia pin Meatopia - Tobacco Dock 2 …" at bounding box center [438, 256] width 107 height 308
